Goal: Task Accomplishment & Management: Manage account settings

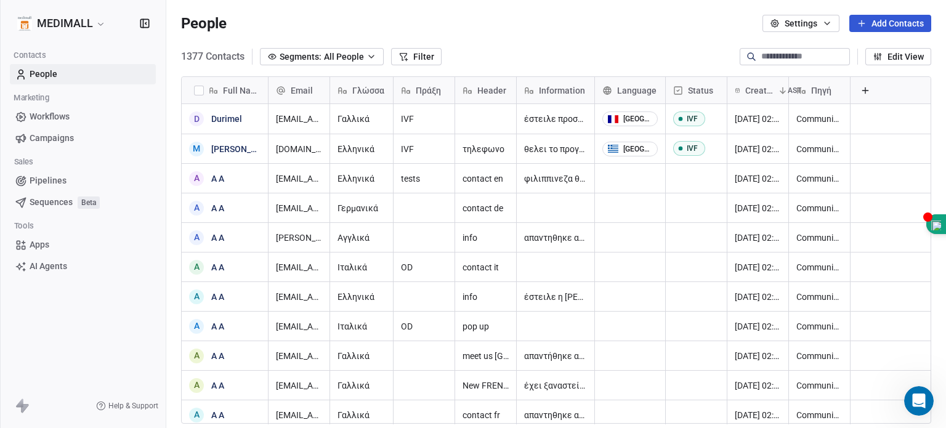
scroll to position [1084, 0]
click at [67, 29] on html "MEDIMALL Contacts People Marketing Workflows Campaigns Sales Pipelines Sequence…" at bounding box center [473, 214] width 946 height 428
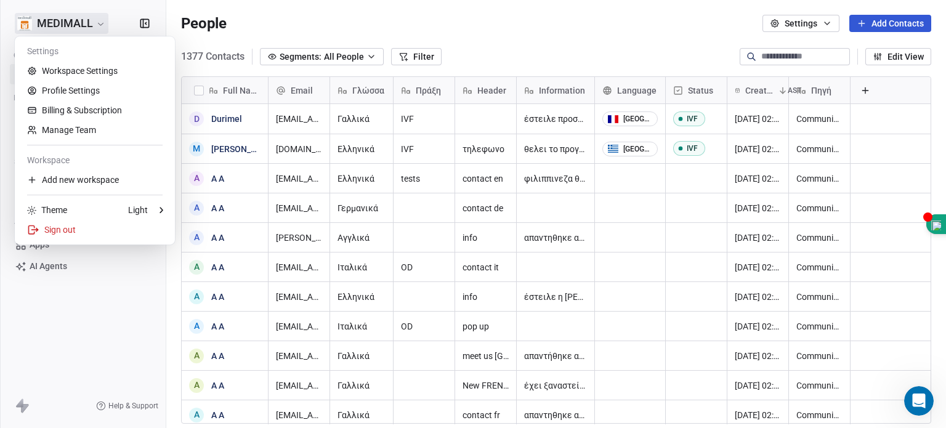
click at [67, 18] on html "MEDIMALL Contacts People Marketing Workflows Campaigns Sales Pipelines Sequence…" at bounding box center [473, 214] width 946 height 428
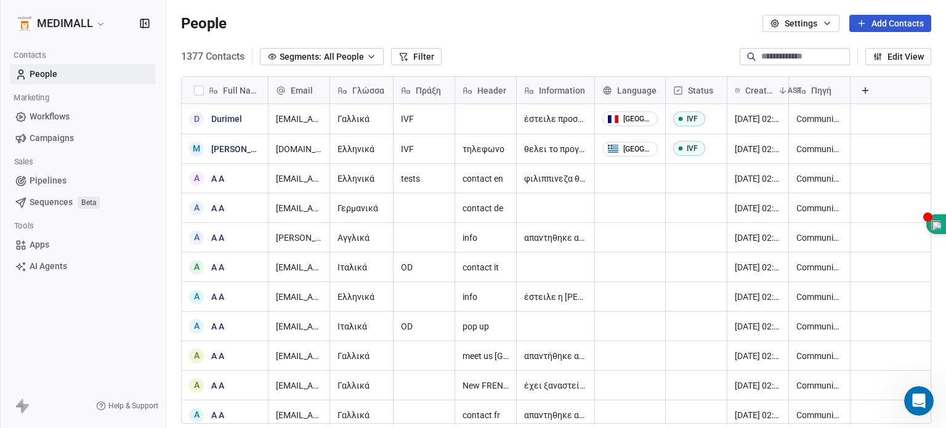
click at [59, 29] on html "MEDIMALL Contacts People Marketing Workflows Campaigns Sales Pipelines Sequence…" at bounding box center [473, 214] width 946 height 428
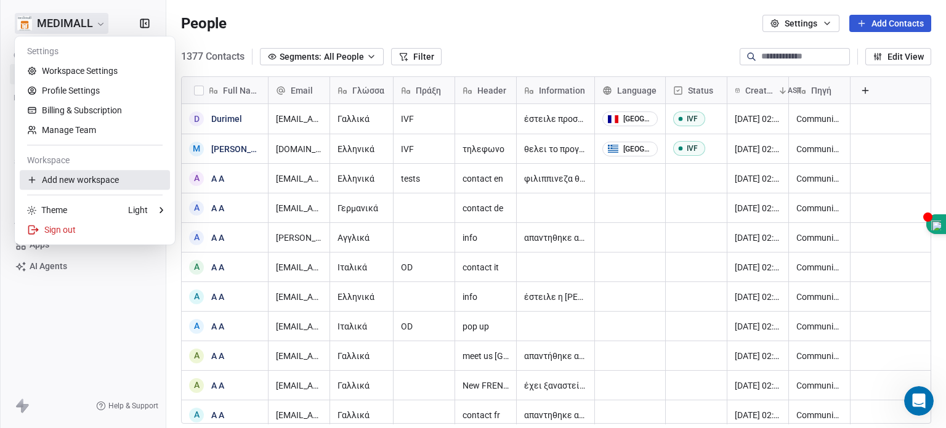
click at [65, 182] on div "Add new workspace" at bounding box center [95, 180] width 150 height 20
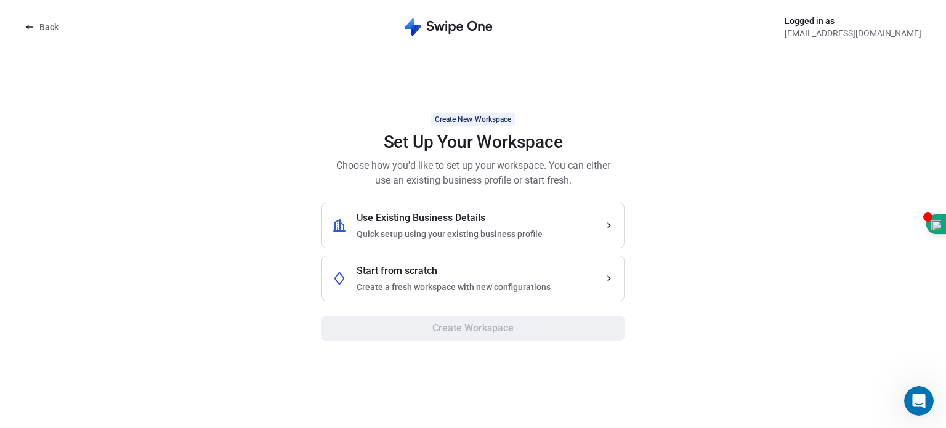
click at [468, 225] on div "Use Existing Business Details Quick setup using your existing business profile" at bounding box center [450, 226] width 186 height 30
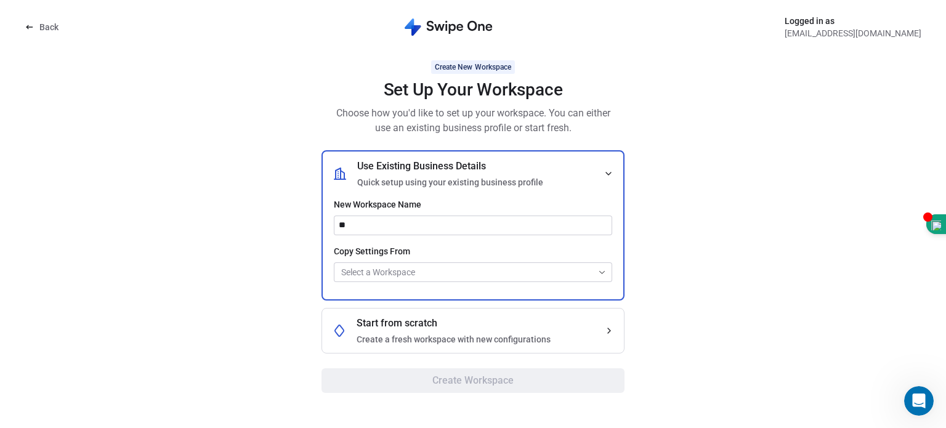
type input "*"
type input "**********"
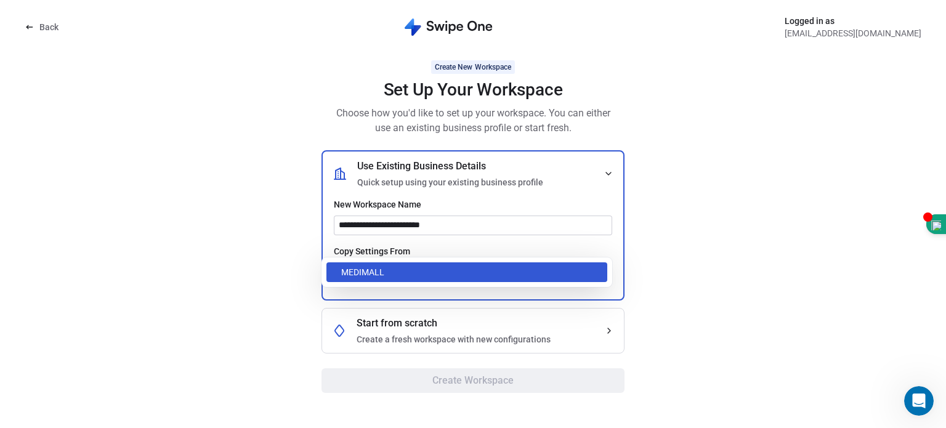
click at [432, 266] on body "**********" at bounding box center [473, 214] width 946 height 428
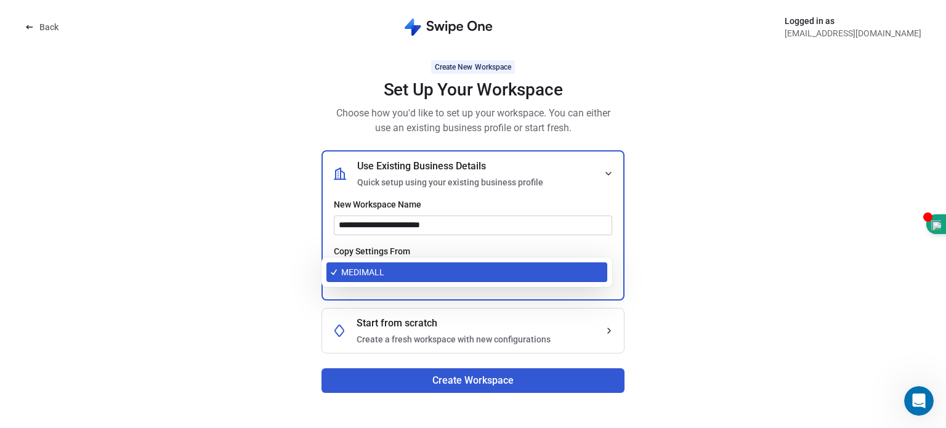
click at [603, 271] on body "**********" at bounding box center [473, 214] width 946 height 428
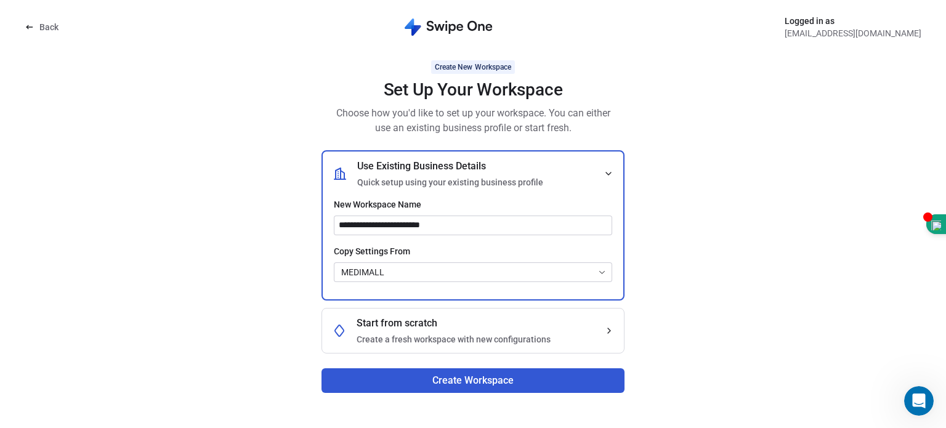
click at [435, 375] on button "Create Workspace" at bounding box center [473, 380] width 303 height 25
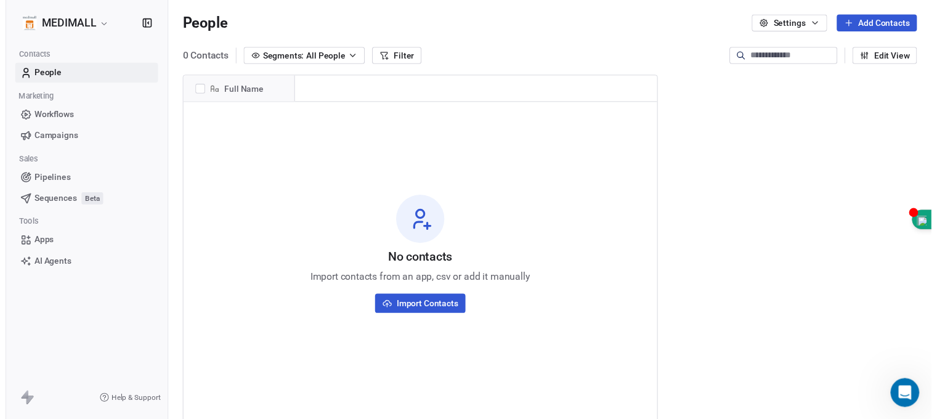
scroll to position [367, 770]
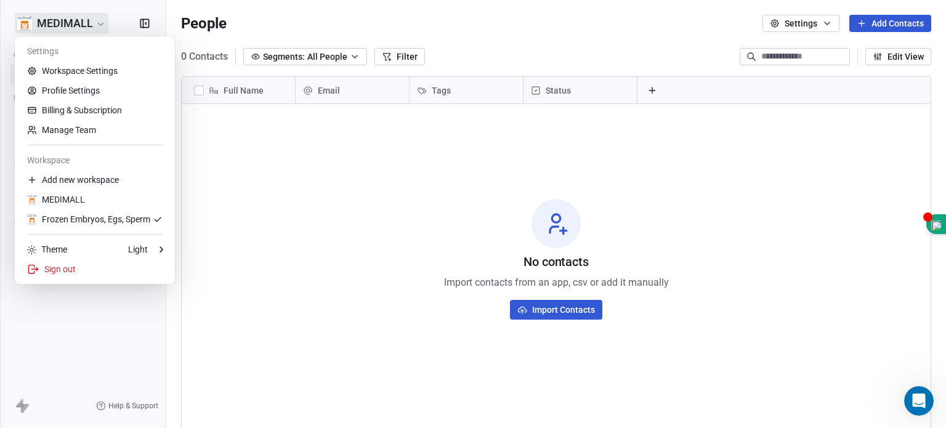
click at [102, 28] on html "MEDIMALL Contacts People Marketing Workflows Campaigns Sales Pipelines Sequence…" at bounding box center [473, 214] width 946 height 428
click at [83, 221] on div "Frozen Embryos, Egs, Sperm" at bounding box center [88, 219] width 123 height 12
click at [75, 68] on body "MEDIMALL Contacts People Marketing Workflows Campaigns Sales Pipelines Sequence…" at bounding box center [473, 214] width 946 height 428
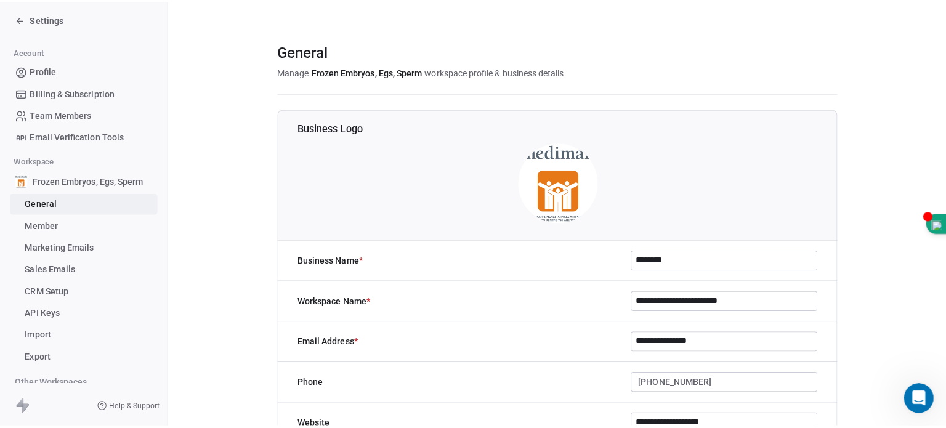
scroll to position [1093, 0]
click at [75, 68] on link "Profile" at bounding box center [83, 69] width 146 height 20
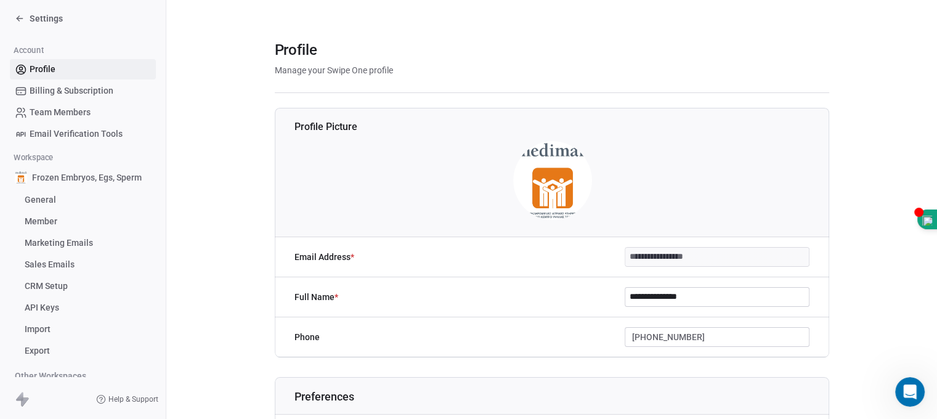
click at [34, 20] on span "Settings" at bounding box center [46, 18] width 33 height 12
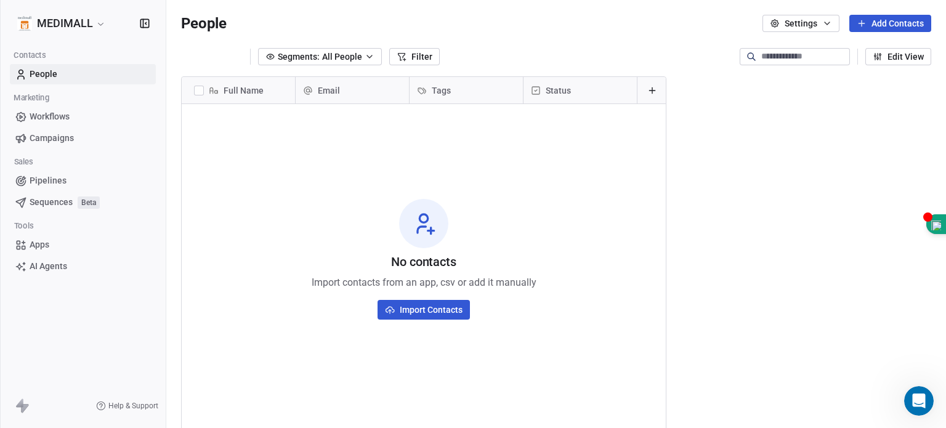
scroll to position [367, 770]
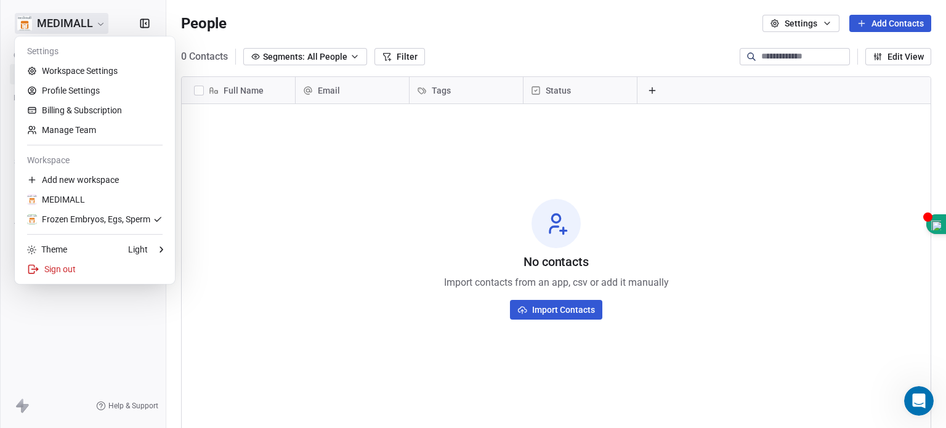
click at [73, 27] on html "MEDIMALL Contacts People Marketing Workflows Campaigns Sales Pipelines Sequence…" at bounding box center [473, 214] width 946 height 428
click at [67, 216] on div "Frozen Embryos, Egs, Sperm" at bounding box center [88, 219] width 123 height 12
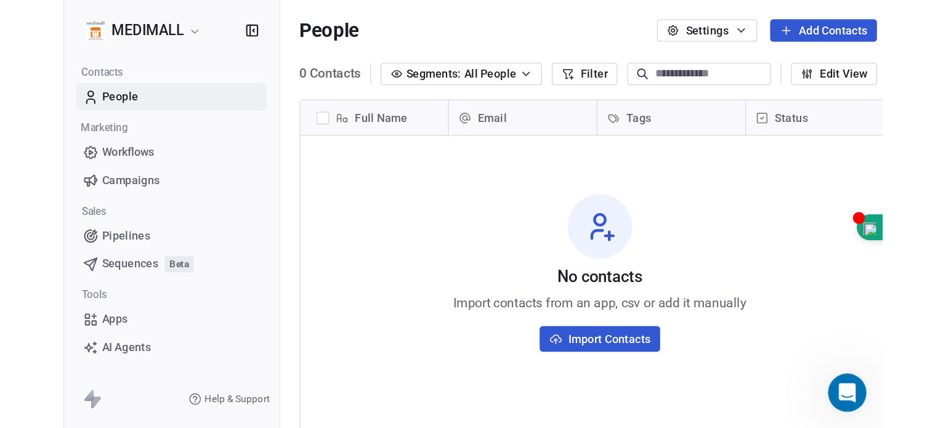
scroll to position [1184, 0]
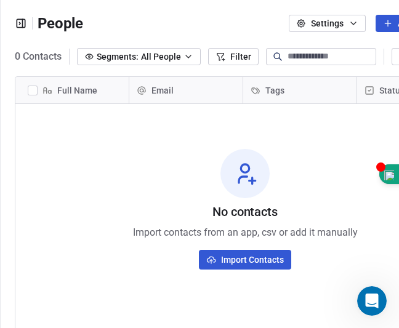
click at [15, 20] on icon "button" at bounding box center [21, 23] width 12 height 12
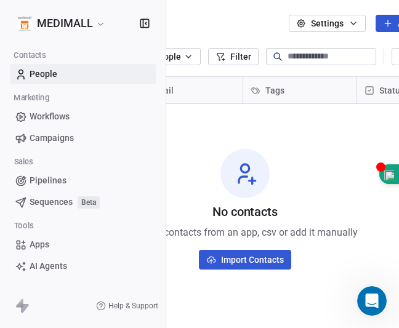
click at [192, 139] on div "No contacts Import contacts from an app, csv or add it manually Import Contacts" at bounding box center [245, 209] width 460 height 205
click at [200, 31] on div "People Settings Add Contacts" at bounding box center [236, 23] width 443 height 17
click at [217, 92] on div "Email" at bounding box center [185, 90] width 96 height 12
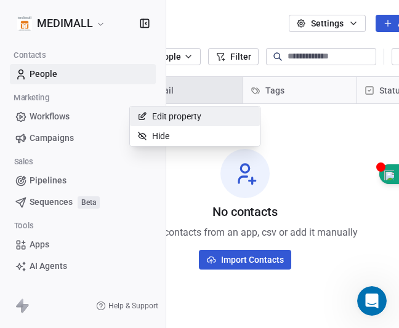
click at [145, 22] on html "MEDIMALL Contacts People Marketing Workflows Campaigns Sales Pipelines Sequence…" at bounding box center [199, 164] width 399 height 328
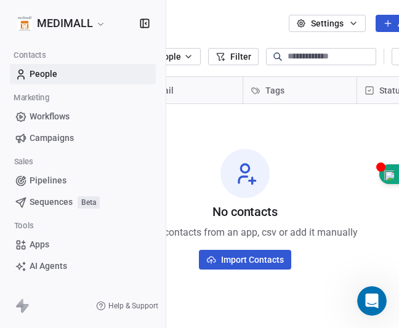
click at [148, 26] on icon "button" at bounding box center [145, 23] width 12 height 12
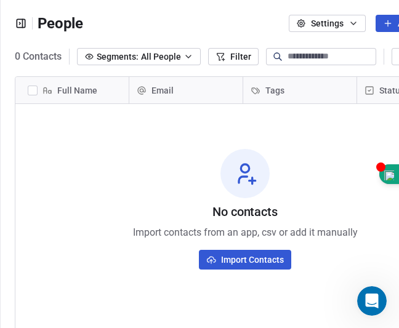
click at [75, 91] on span "Full Name" at bounding box center [77, 90] width 40 height 12
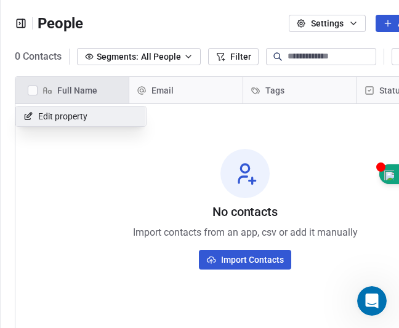
click at [59, 111] on span "Edit property" at bounding box center [62, 116] width 49 height 12
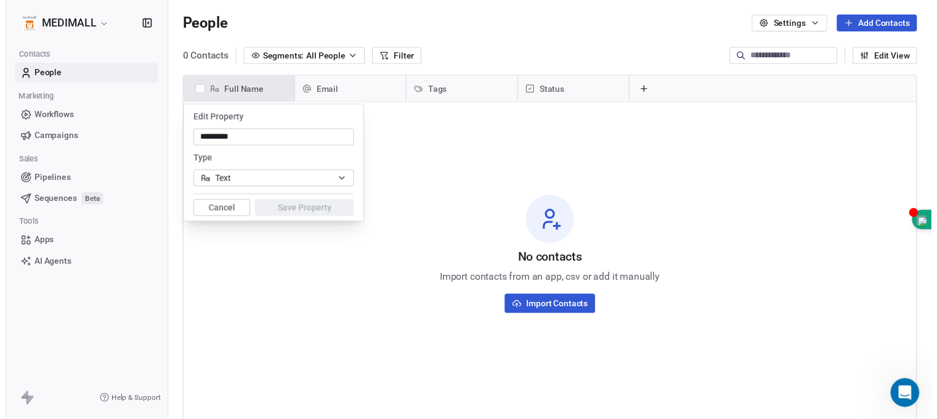
scroll to position [1084, 0]
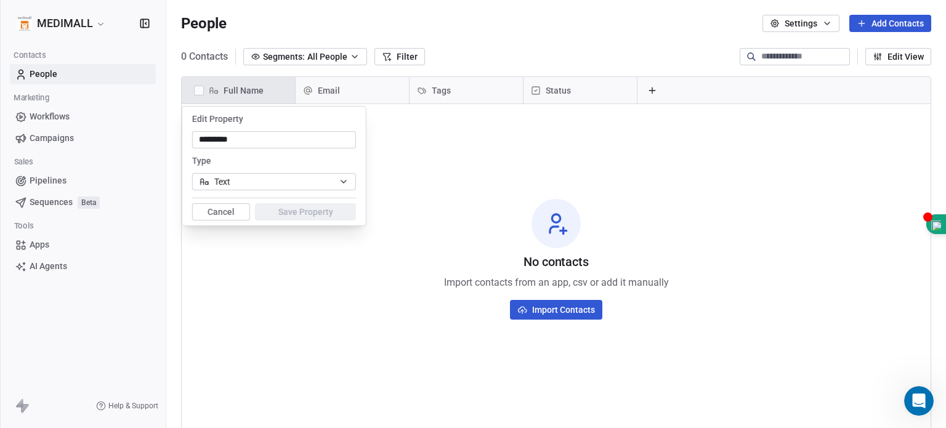
click at [673, 173] on html "MEDIMALL Contacts People Marketing Workflows Campaigns Sales Pipelines Sequence…" at bounding box center [473, 214] width 946 height 428
click at [503, 153] on html "MEDIMALL Contacts People Marketing Workflows Campaigns Sales Pipelines Sequence…" at bounding box center [473, 214] width 946 height 428
click at [816, 15] on html "MEDIMALL Contacts People Marketing Workflows Campaigns Sales Pipelines Sequence…" at bounding box center [473, 214] width 946 height 428
click at [206, 217] on button "Cancel" at bounding box center [221, 211] width 58 height 17
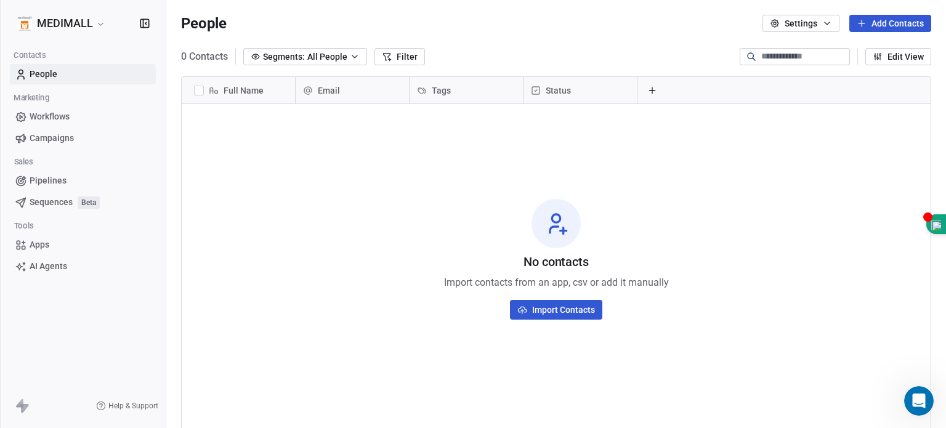
click at [787, 23] on button "Settings" at bounding box center [801, 23] width 77 height 17
click at [811, 51] on span "Contact Properties" at bounding box center [824, 50] width 72 height 13
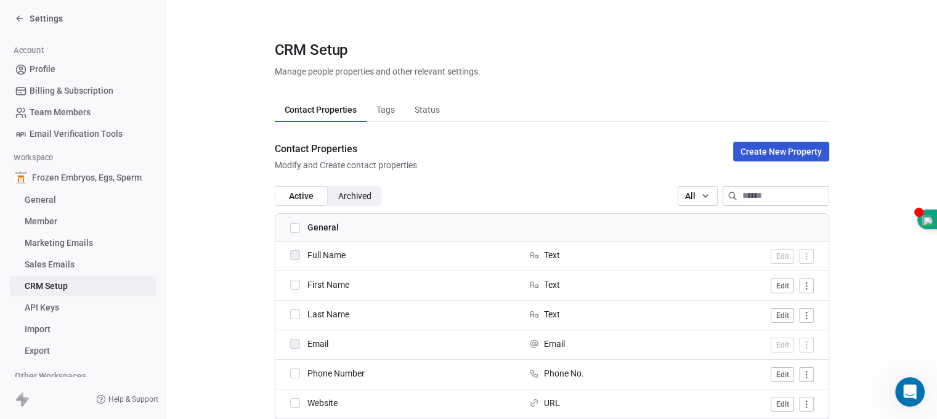
scroll to position [1093, 0]
click at [295, 285] on button "button" at bounding box center [295, 285] width 10 height 10
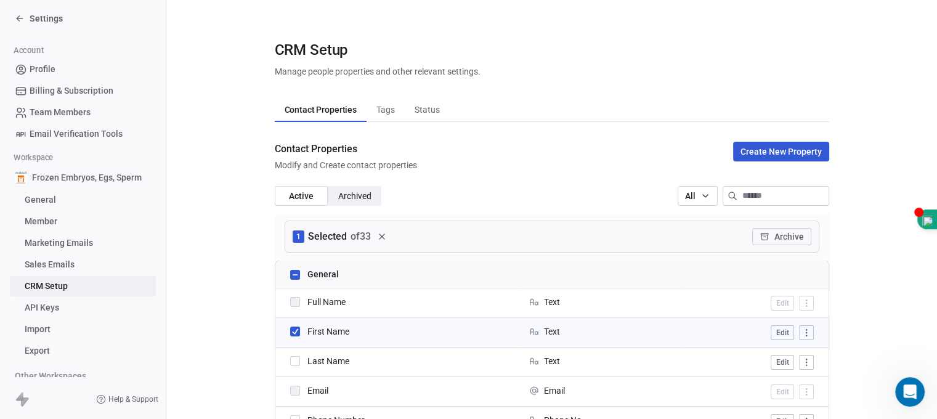
click at [298, 364] on button "button" at bounding box center [295, 361] width 10 height 10
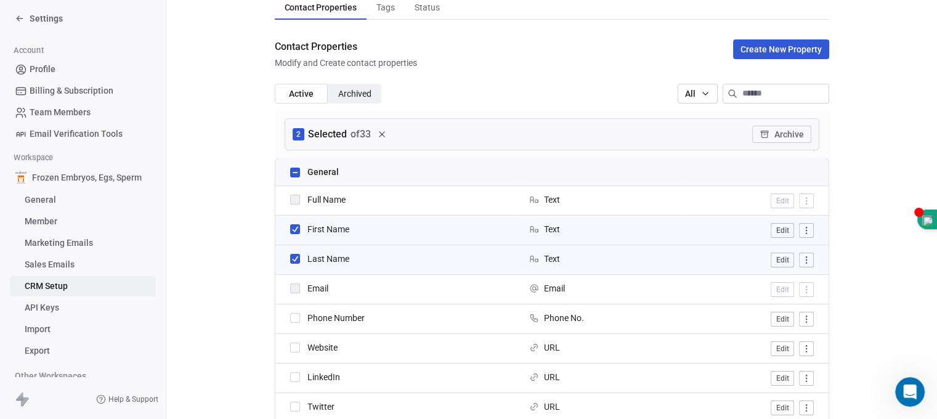
click at [293, 232] on button "button" at bounding box center [295, 229] width 10 height 10
click at [296, 317] on button "button" at bounding box center [295, 318] width 10 height 10
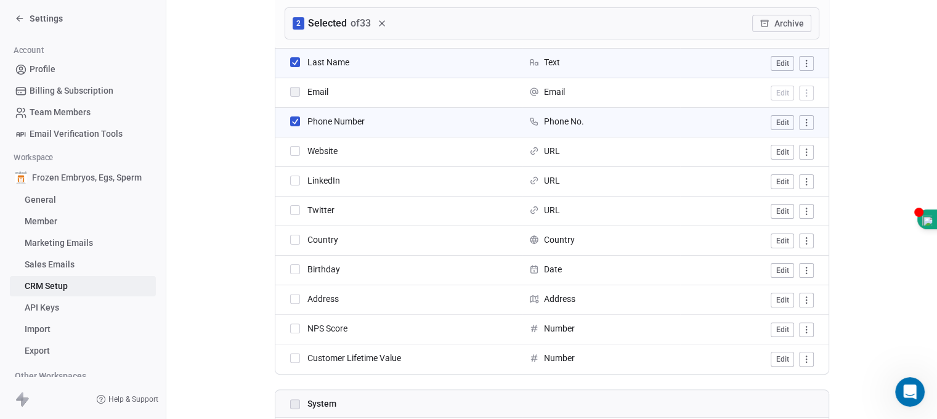
scroll to position [300, 0]
click at [296, 237] on button "button" at bounding box center [295, 238] width 10 height 10
click at [297, 269] on button "button" at bounding box center [295, 268] width 10 height 10
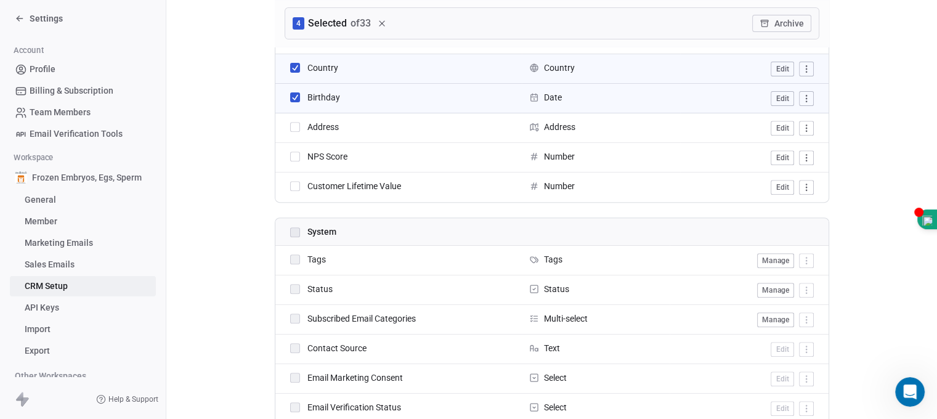
scroll to position [471, 0]
click at [293, 257] on tbody "Tags Tags Manage Status Status Manage Subscribed Email Categories Multi-select …" at bounding box center [551, 393] width 553 height 296
click at [225, 237] on section "CRM Setup Manage people properties and other relevant settings. Contact Propert…" at bounding box center [551, 254] width 771 height 1450
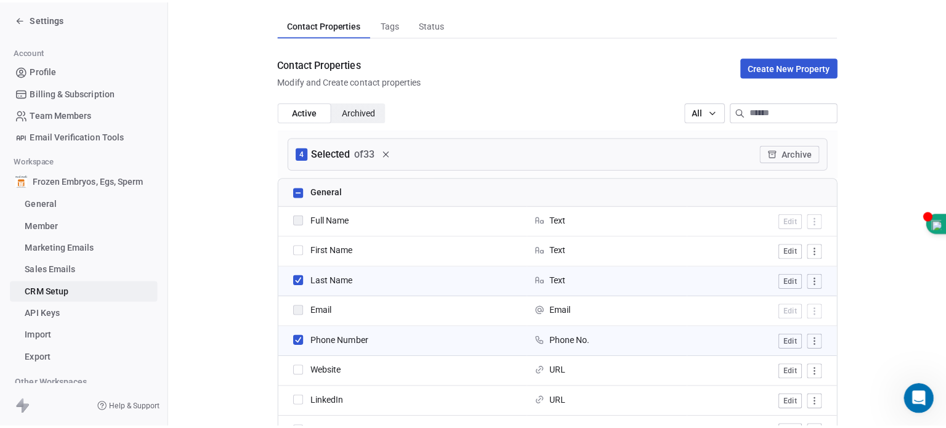
scroll to position [0, 0]
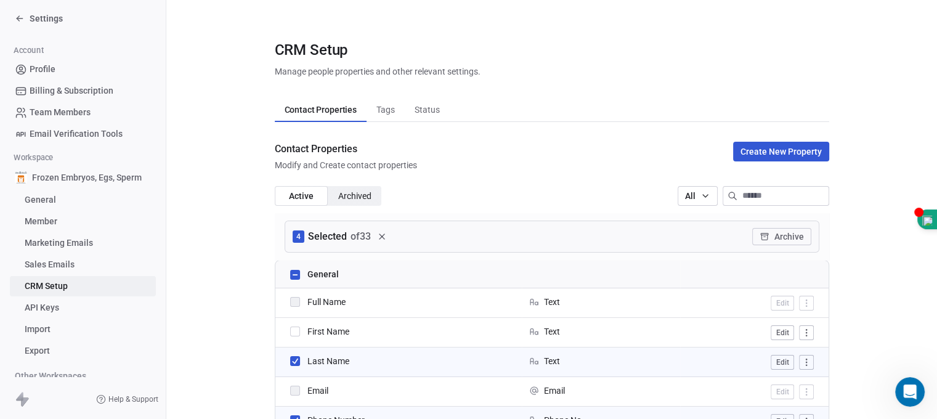
click at [393, 108] on span "Tags" at bounding box center [385, 109] width 28 height 17
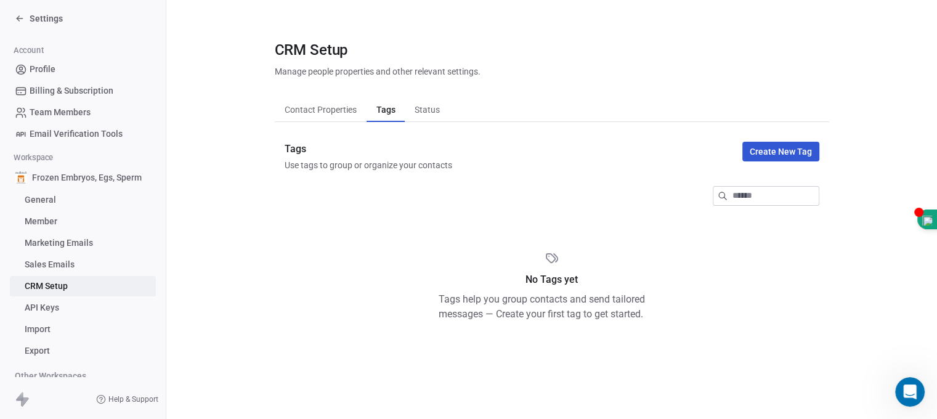
click at [775, 150] on button "Create New Tag" at bounding box center [780, 152] width 77 height 20
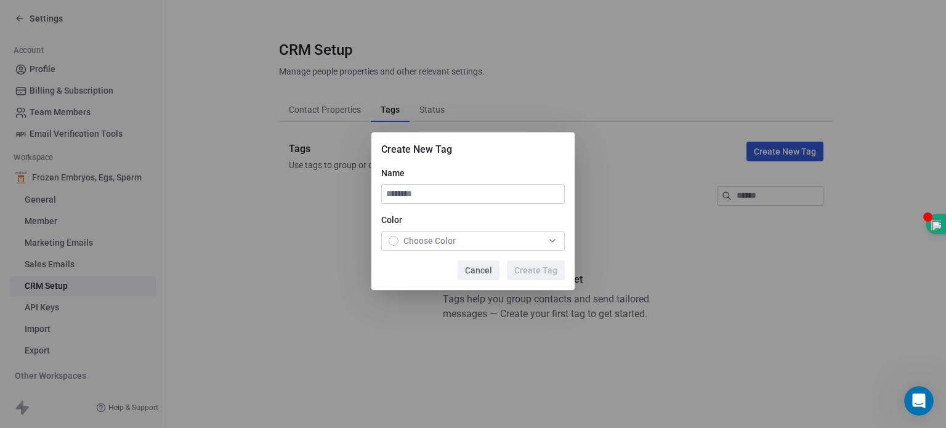
scroll to position [1084, 0]
click at [514, 197] on input at bounding box center [473, 194] width 182 height 18
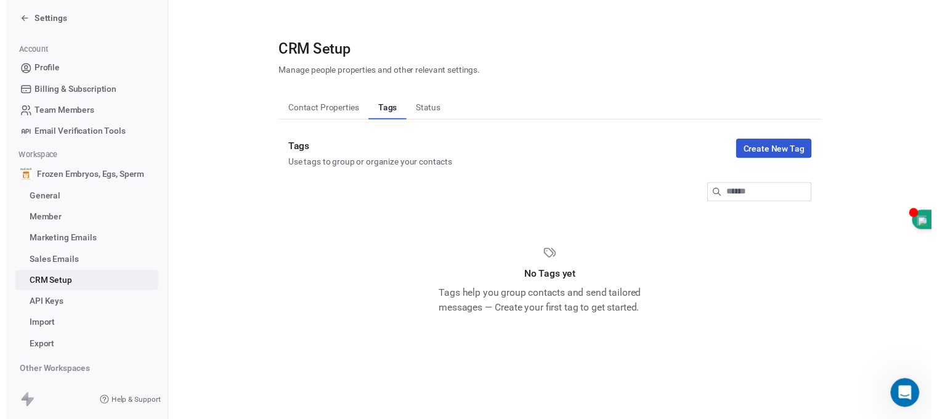
scroll to position [1093, 0]
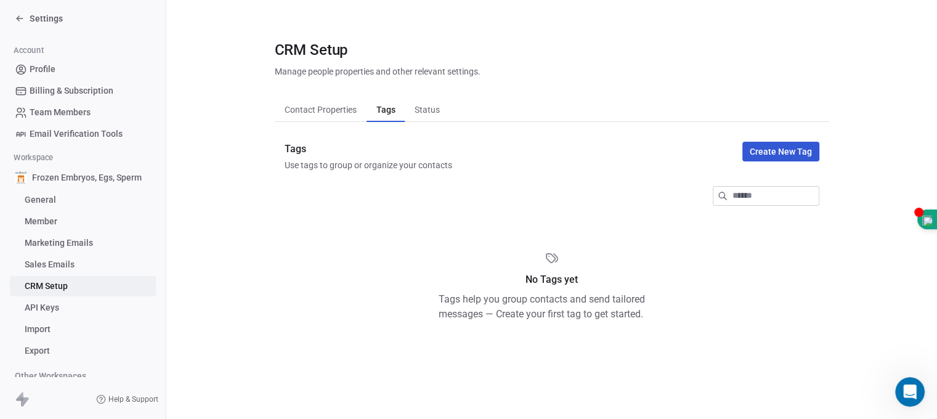
click at [442, 113] on span "Status" at bounding box center [427, 109] width 35 height 17
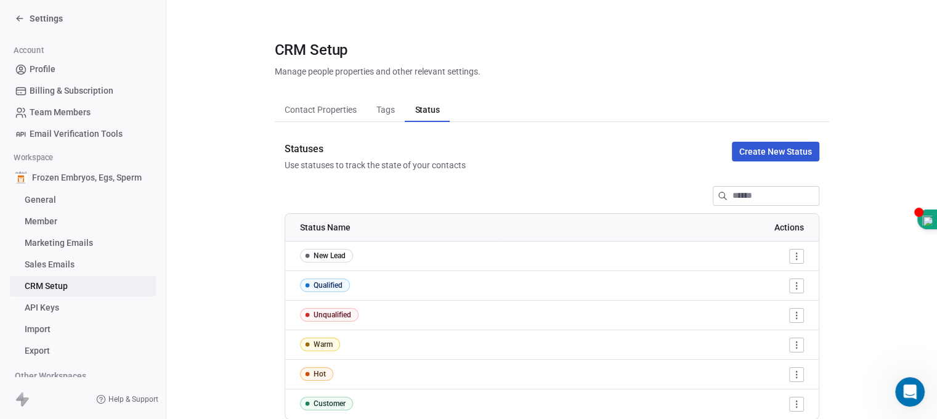
click at [620, 71] on div "CRM Setup Manage people properties and other relevant settings." at bounding box center [552, 58] width 554 height 38
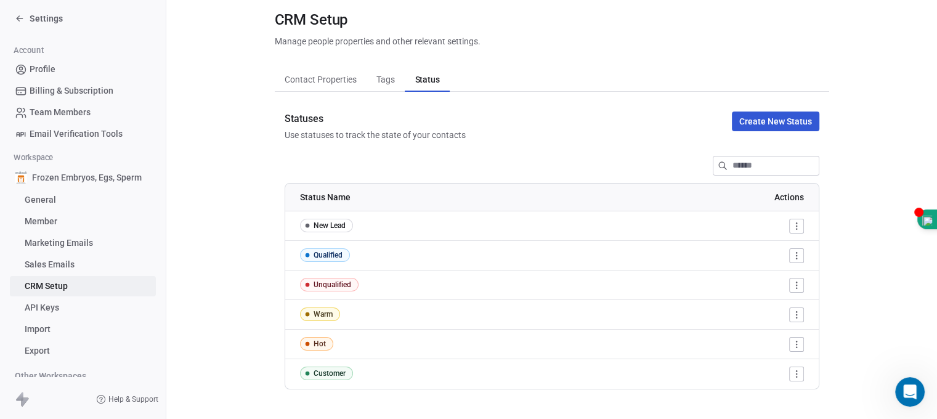
click at [428, 128] on div "Statuses Use statuses to track the state of your contacts" at bounding box center [375, 127] width 181 height 30
click at [750, 125] on button "Create New Status" at bounding box center [775, 122] width 87 height 20
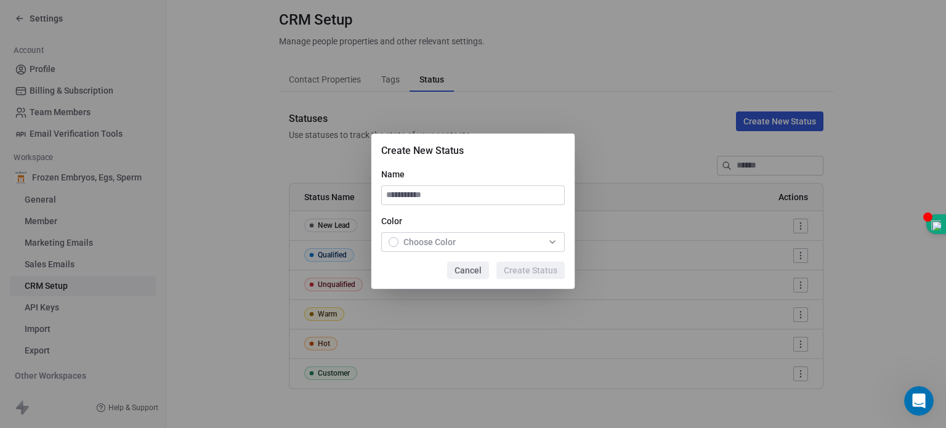
click at [471, 200] on input at bounding box center [473, 195] width 182 height 18
type input "*******"
click at [392, 247] on div "Choose Color" at bounding box center [422, 242] width 67 height 12
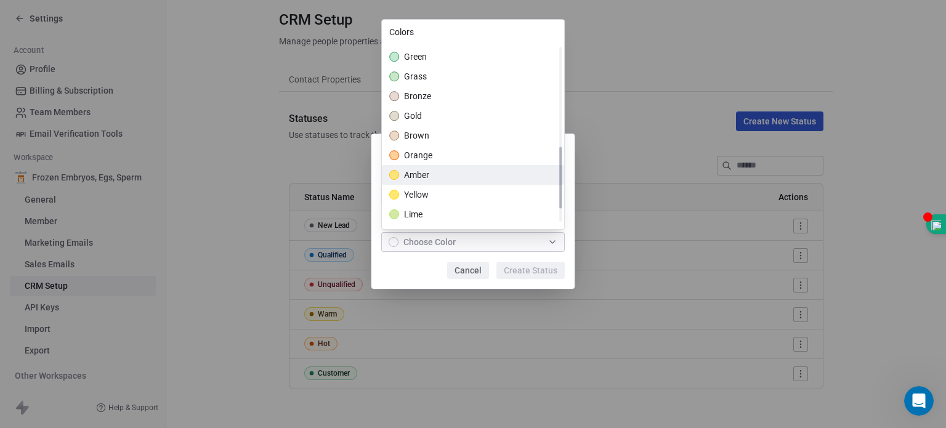
scroll to position [293, 0]
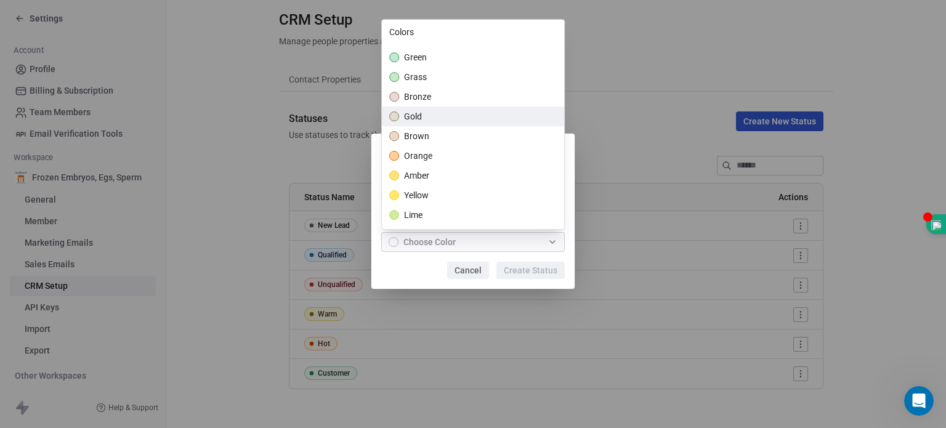
click at [497, 113] on div "gold" at bounding box center [473, 117] width 182 height 20
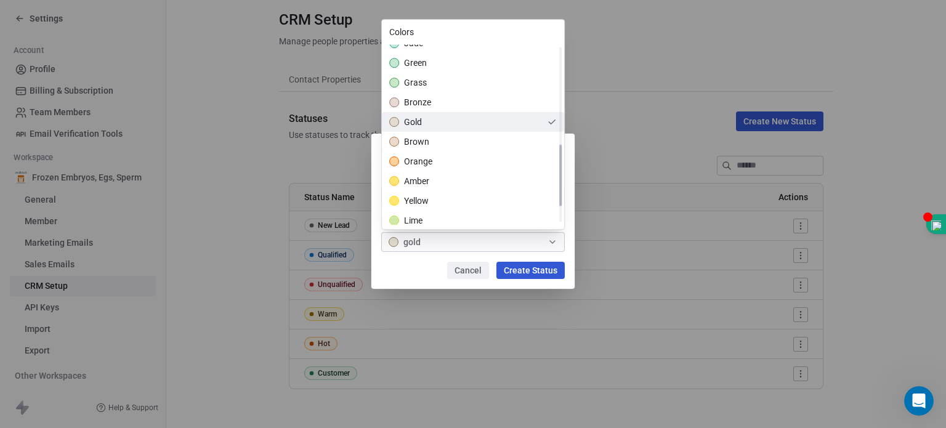
scroll to position [290, 0]
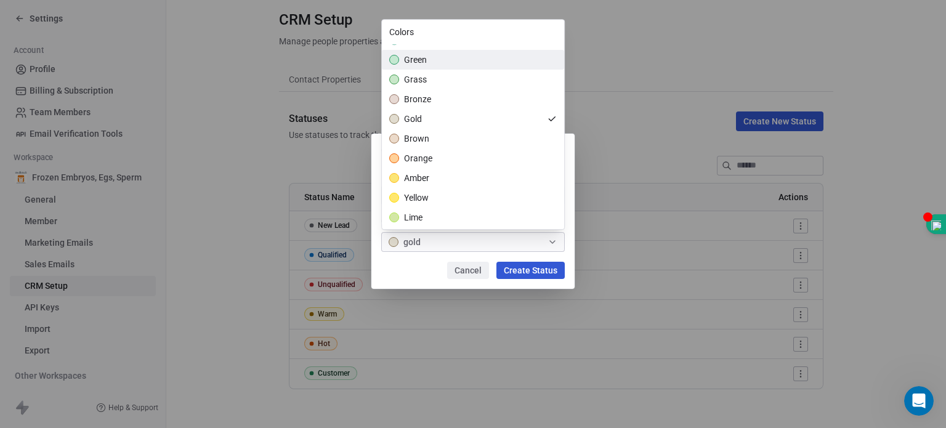
click at [436, 64] on div "green" at bounding box center [473, 60] width 182 height 20
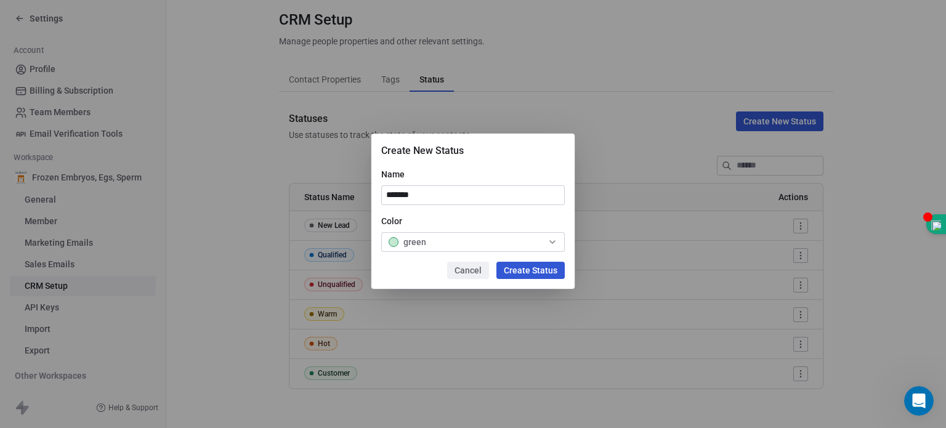
click at [527, 269] on div "Create New Status Name ******* Color green Cancel Create Status" at bounding box center [473, 214] width 946 height 201
click at [527, 269] on button "Create Status" at bounding box center [531, 270] width 68 height 17
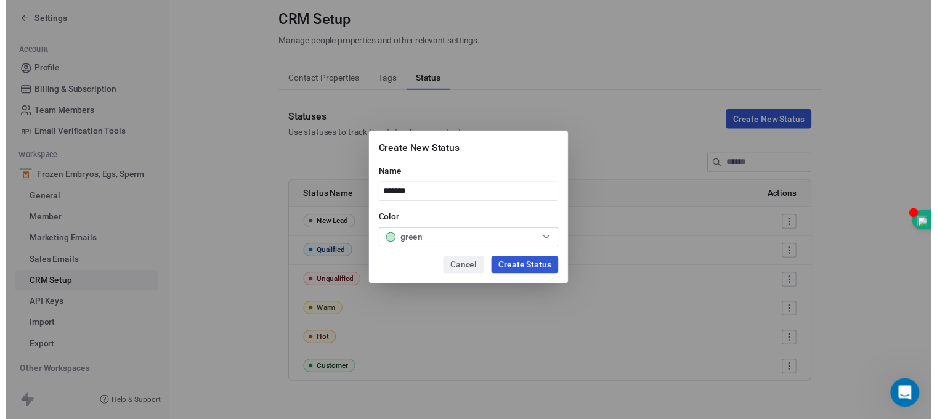
scroll to position [1093, 0]
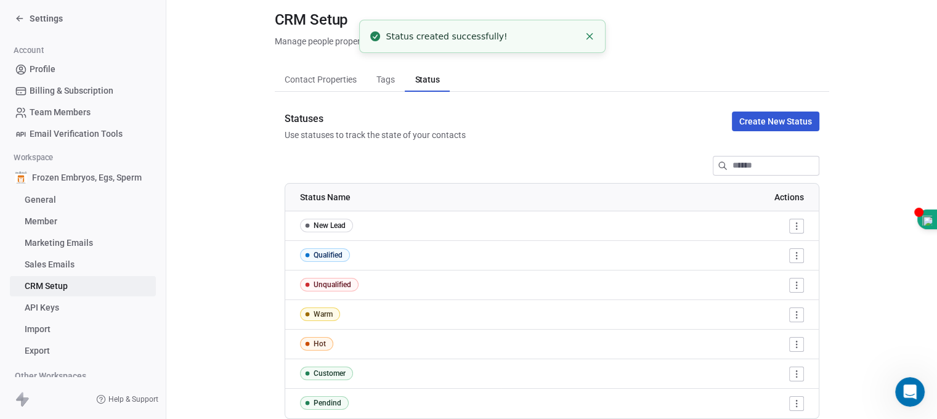
click at [787, 115] on button "Create New Status" at bounding box center [775, 122] width 87 height 20
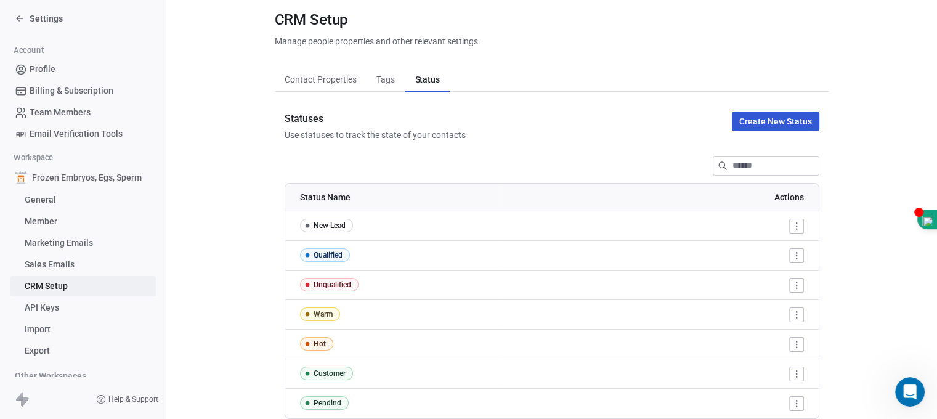
scroll to position [60, 0]
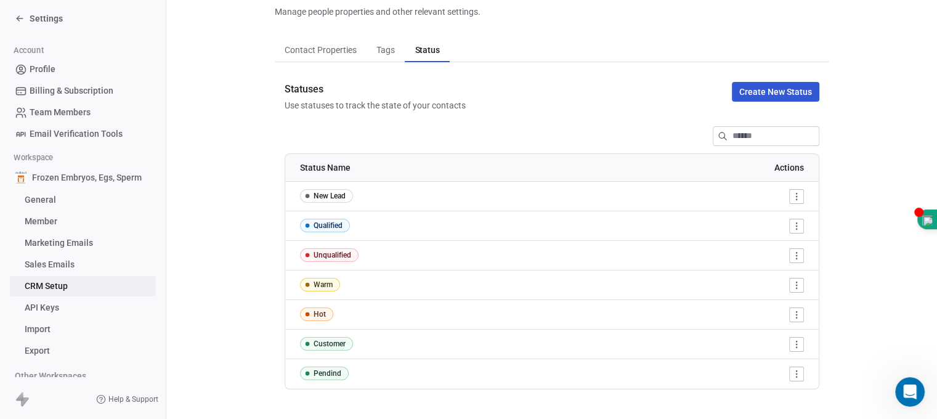
click at [391, 65] on div "Contact Properties Contact Properties Tags Tags Status Status Statuses Use stat…" at bounding box center [552, 214] width 554 height 352
click at [49, 293] on span "CRM Setup" at bounding box center [46, 286] width 43 height 13
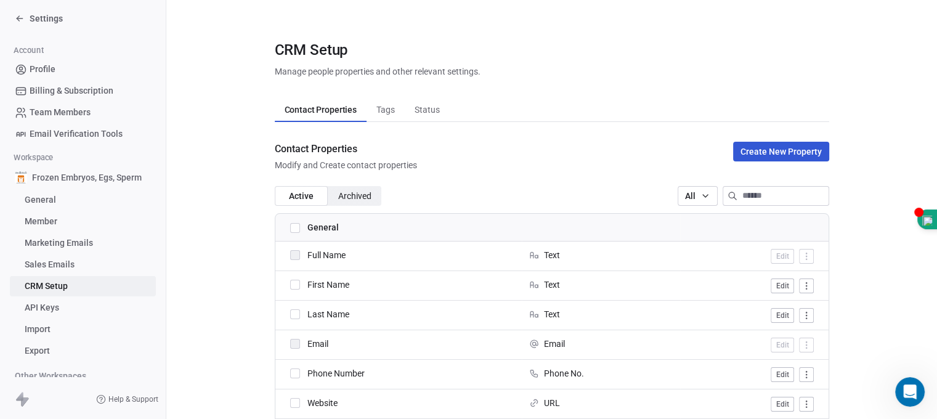
click at [292, 116] on span "Contact Properties" at bounding box center [320, 109] width 82 height 17
click at [779, 152] on button "Create New Property" at bounding box center [781, 152] width 96 height 20
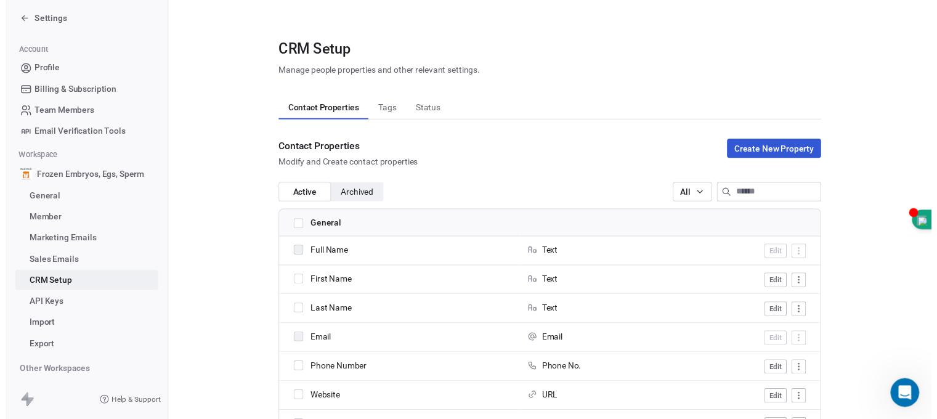
scroll to position [1084, 0]
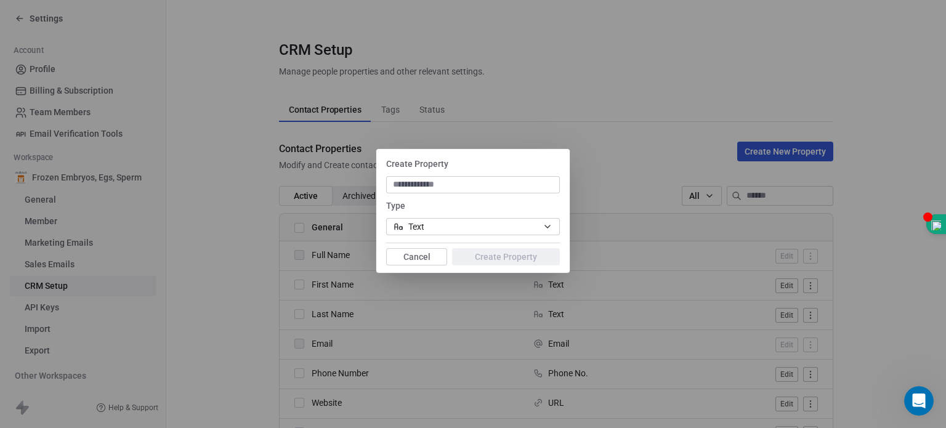
click at [525, 107] on div "Create Property Type Text Cancel Create Property" at bounding box center [473, 214] width 946 height 428
click at [95, 18] on div "Create Property Type Text Cancel Create Property" at bounding box center [473, 214] width 946 height 428
click at [428, 257] on button "Cancel" at bounding box center [416, 256] width 61 height 17
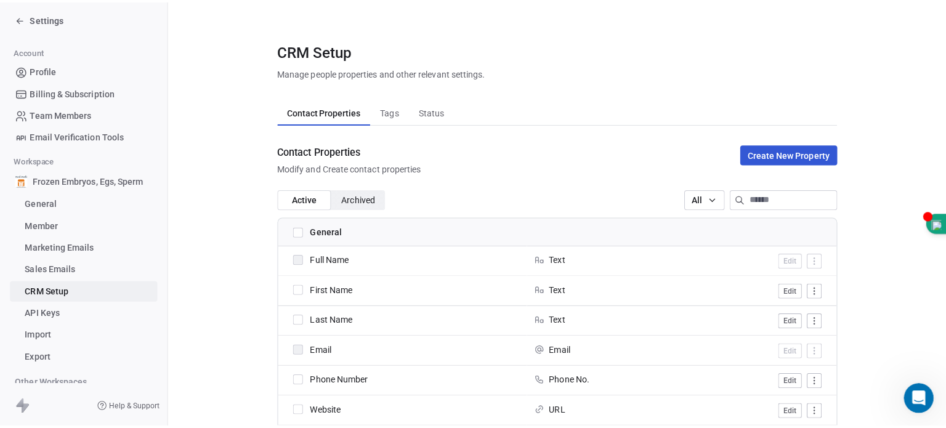
scroll to position [1093, 0]
click at [51, 72] on span "Profile" at bounding box center [43, 69] width 26 height 13
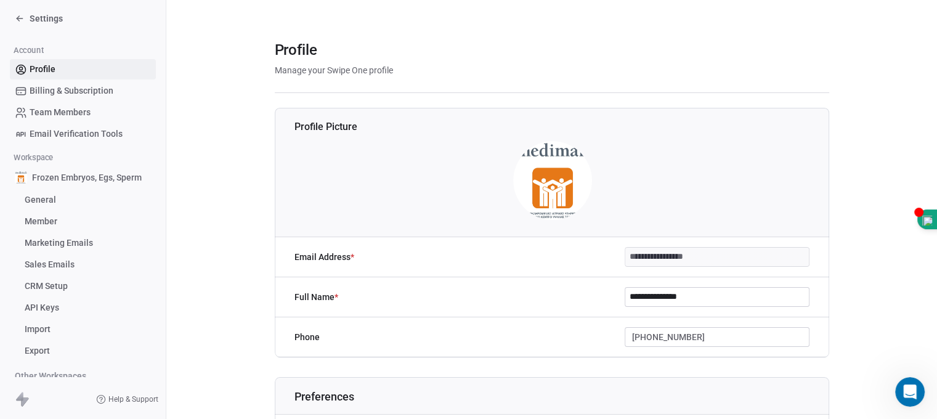
click at [39, 22] on span "Settings" at bounding box center [46, 18] width 33 height 12
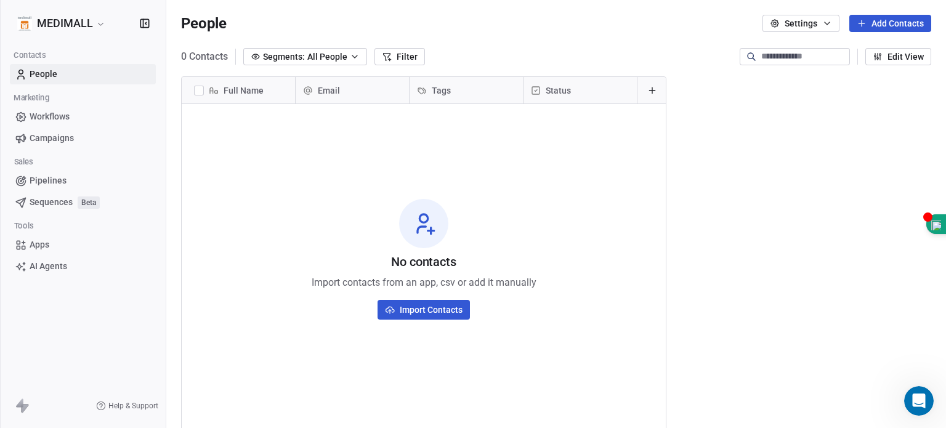
scroll to position [367, 770]
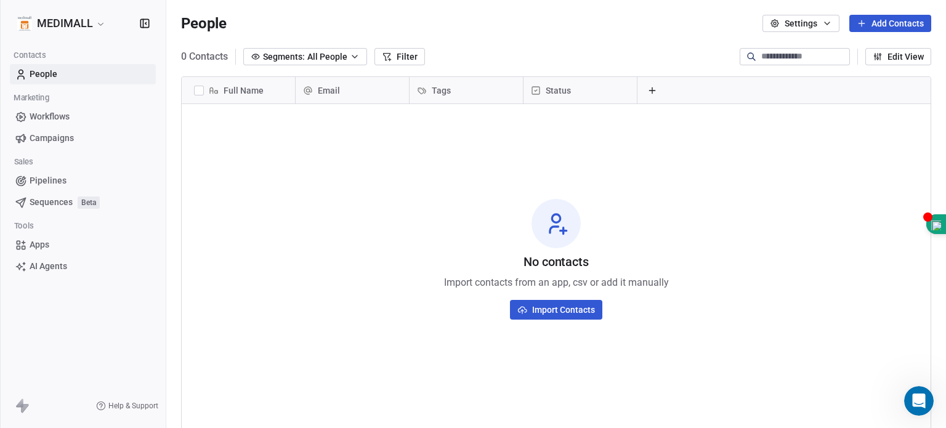
click at [69, 22] on html "MEDIMALL Contacts People Marketing Workflows Campaigns Sales Pipelines Sequence…" at bounding box center [473, 214] width 946 height 428
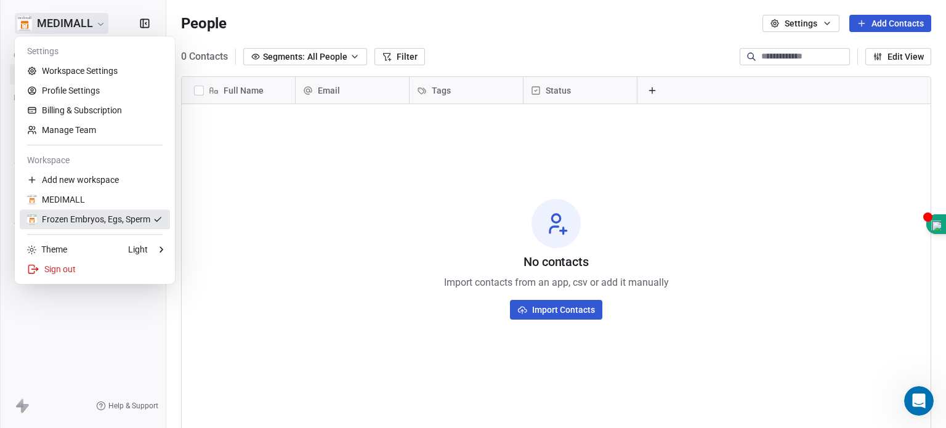
click at [49, 217] on div "Frozen Embryos, Egs, Sperm" at bounding box center [88, 219] width 123 height 12
click at [75, 18] on html "MEDIMALL Contacts People Marketing Workflows Campaigns Sales Pipelines Sequence…" at bounding box center [473, 214] width 946 height 428
click at [56, 219] on div "Frozen Embryos, Egs, Sperm" at bounding box center [88, 219] width 123 height 12
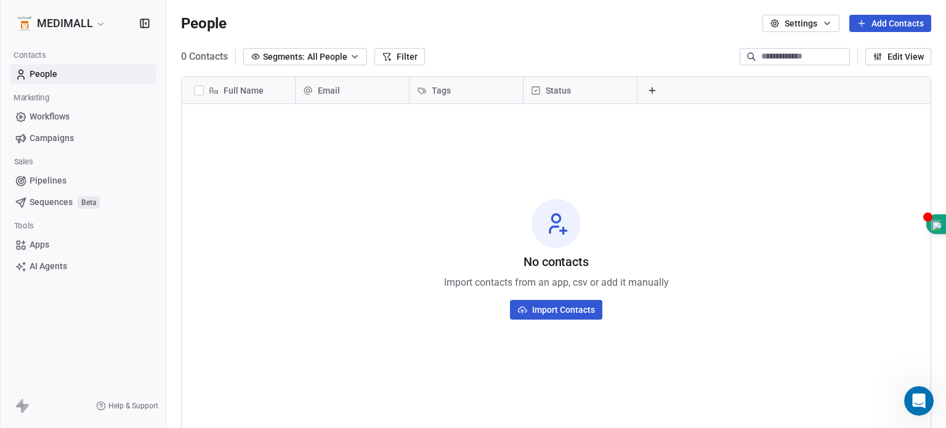
click at [646, 88] on button at bounding box center [652, 90] width 15 height 15
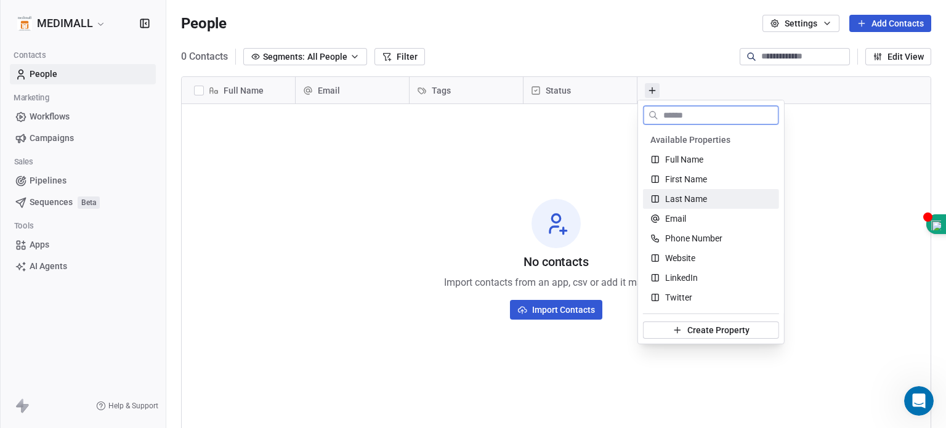
click at [701, 195] on span "Last Name" at bounding box center [686, 199] width 42 height 12
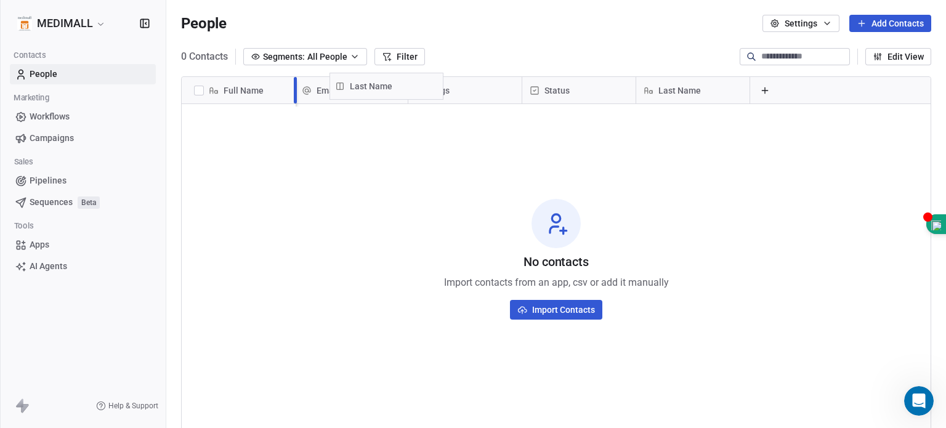
scroll to position [0, 0]
drag, startPoint x: 703, startPoint y: 86, endPoint x: 387, endPoint y: 87, distance: 316.0
click at [387, 87] on div "Full Name Email Tags Status Last Name Last Name To pick up a draggable item, pr…" at bounding box center [556, 92] width 749 height 30
click at [586, 99] on div "Tags" at bounding box center [580, 90] width 113 height 26
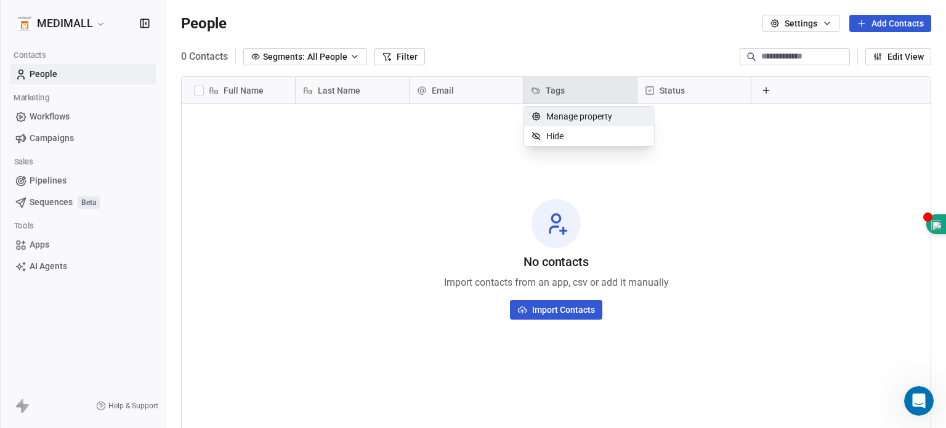
click at [586, 99] on html "MEDIMALL Contacts People Marketing Workflows Campaigns Sales Pipelines Sequence…" at bounding box center [473, 214] width 946 height 428
